Goal: Information Seeking & Learning: Check status

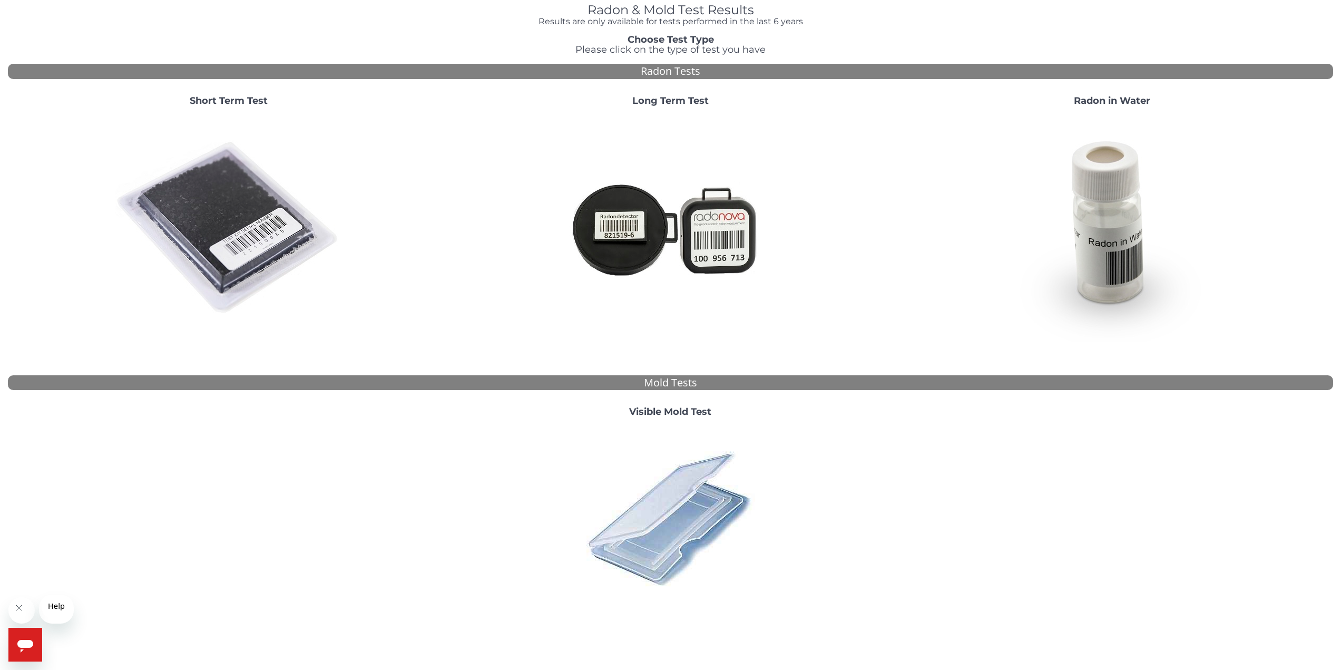
scroll to position [164, 0]
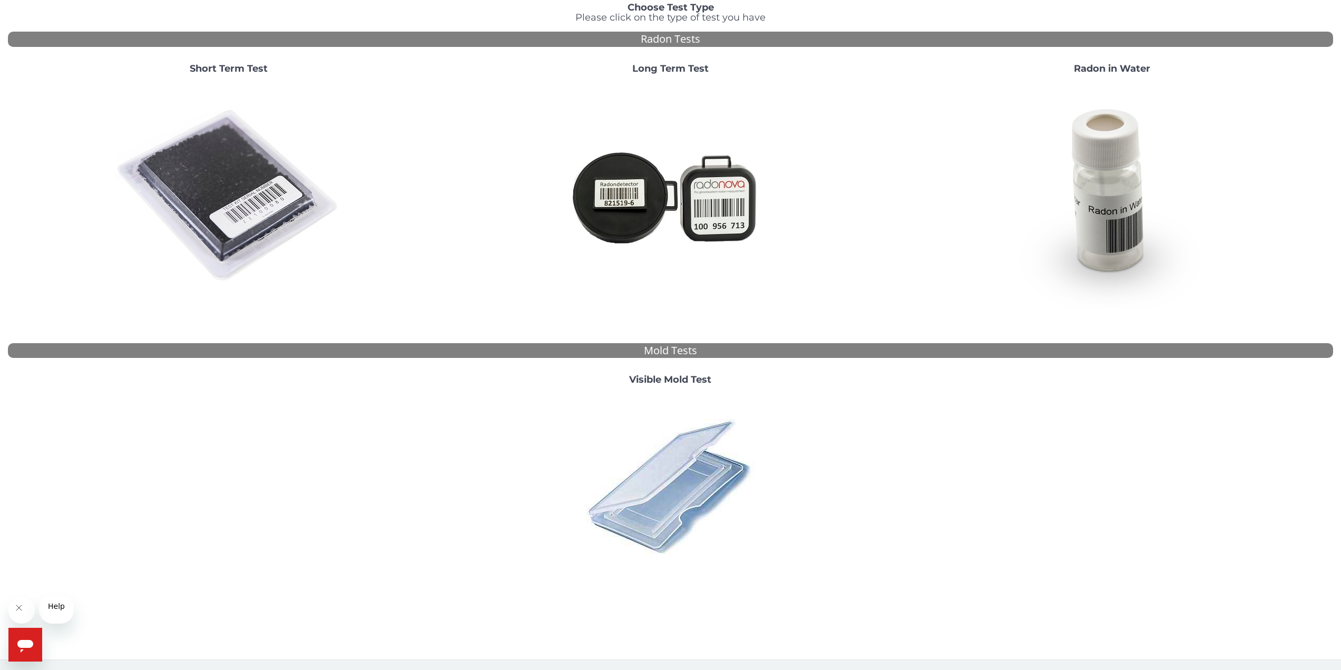
click at [668, 502] on img at bounding box center [670, 486] width 184 height 184
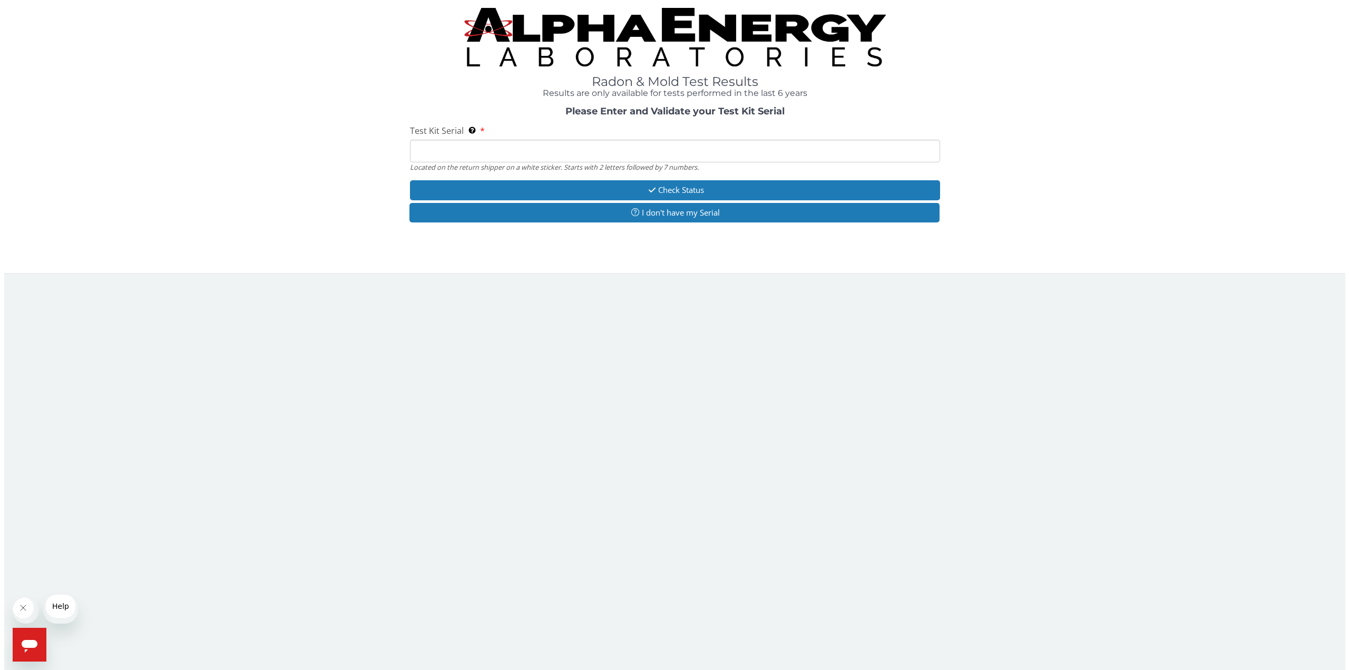
scroll to position [0, 0]
click at [503, 162] on input "Test Kit Serial Located on the return shipper on a white sticker. Starts with 2…" at bounding box center [674, 151] width 533 height 23
type input "ML184703"
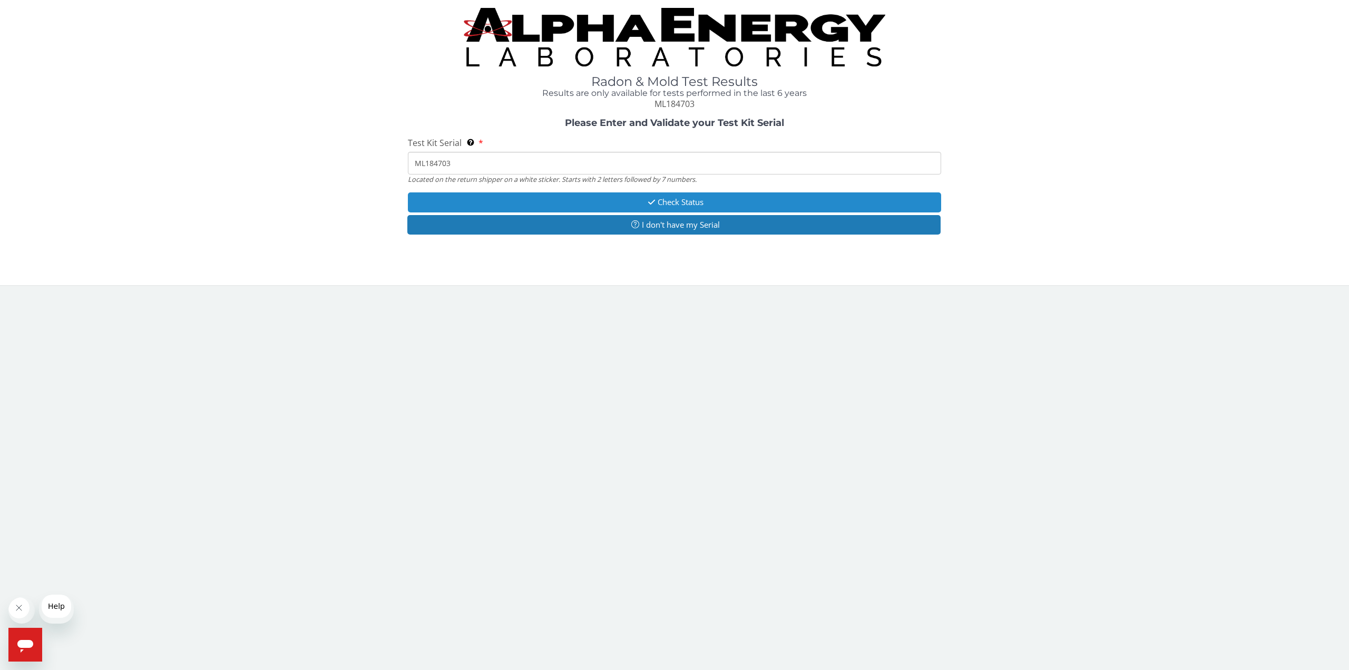
click at [672, 212] on button "Check Status" at bounding box center [674, 201] width 533 height 19
